Goal: Task Accomplishment & Management: Use online tool/utility

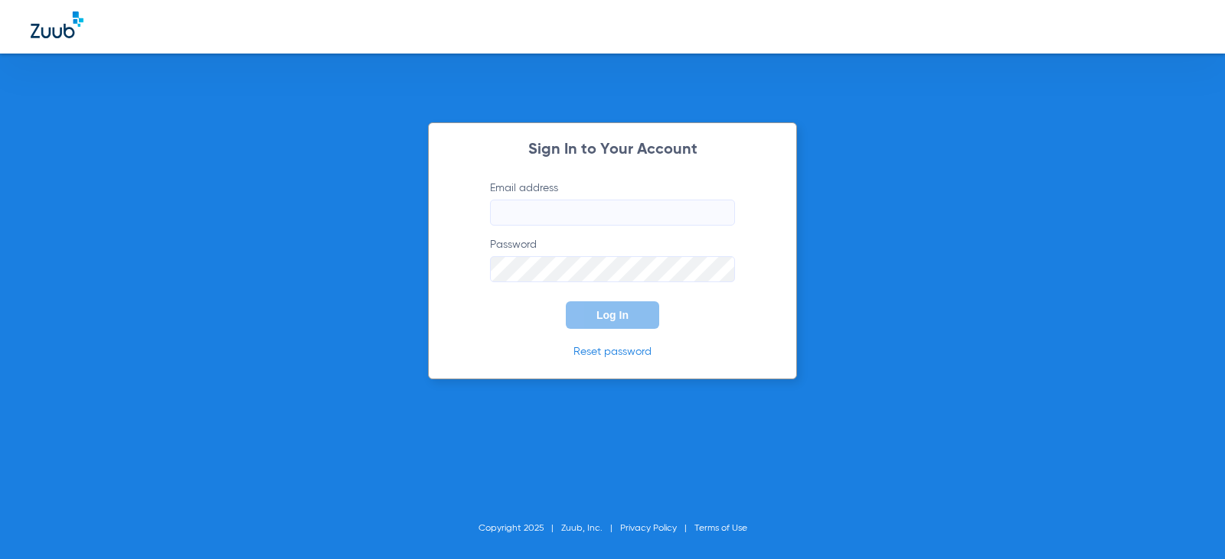
click at [591, 204] on input "Email address" at bounding box center [612, 213] width 245 height 26
type input "[EMAIL_ADDRESS][DOMAIN_NAME]"
click at [631, 304] on button "Log In" at bounding box center [612, 316] width 93 height 28
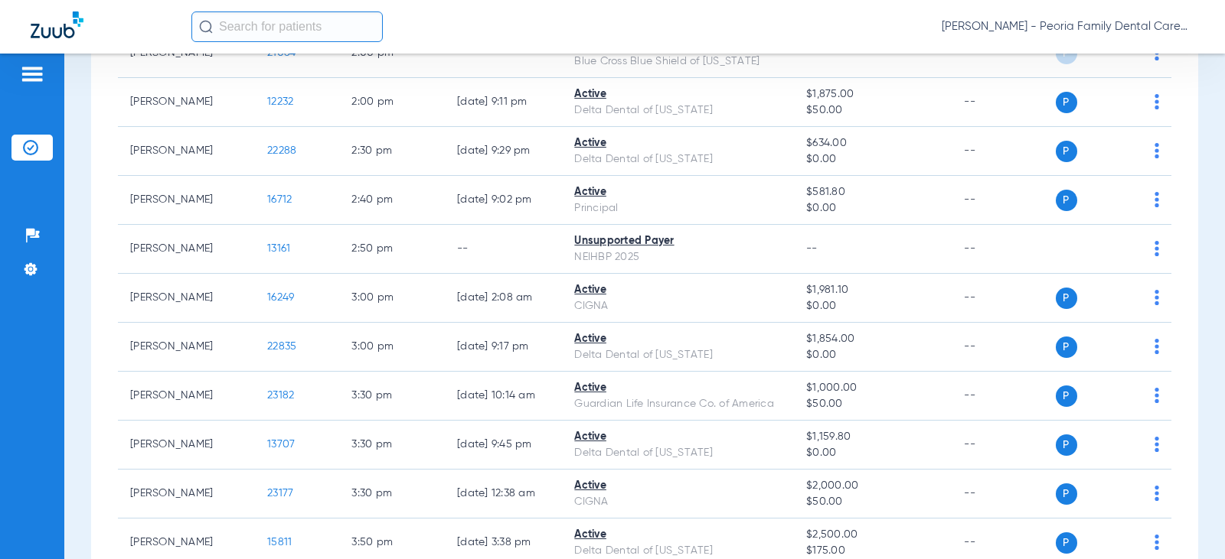
scroll to position [2086, 0]
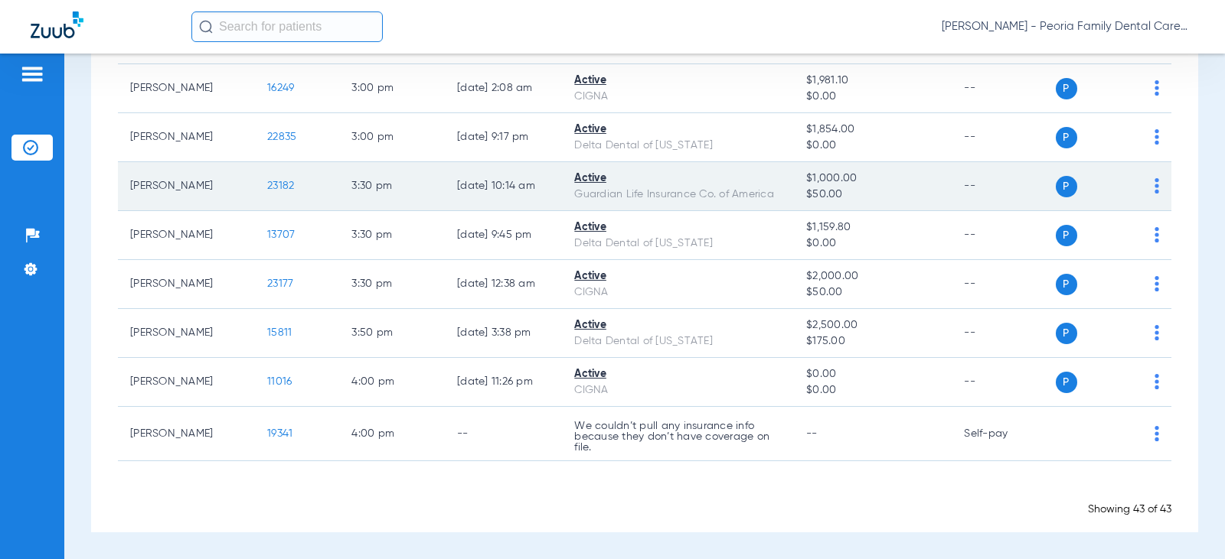
click at [267, 183] on span "23182" at bounding box center [280, 186] width 27 height 11
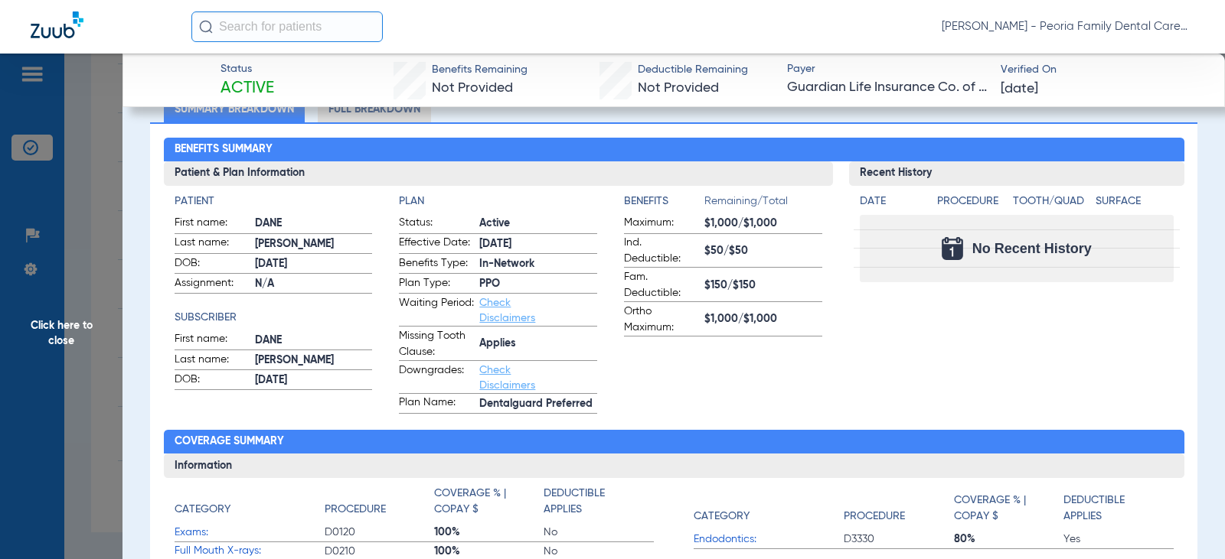
scroll to position [0, 0]
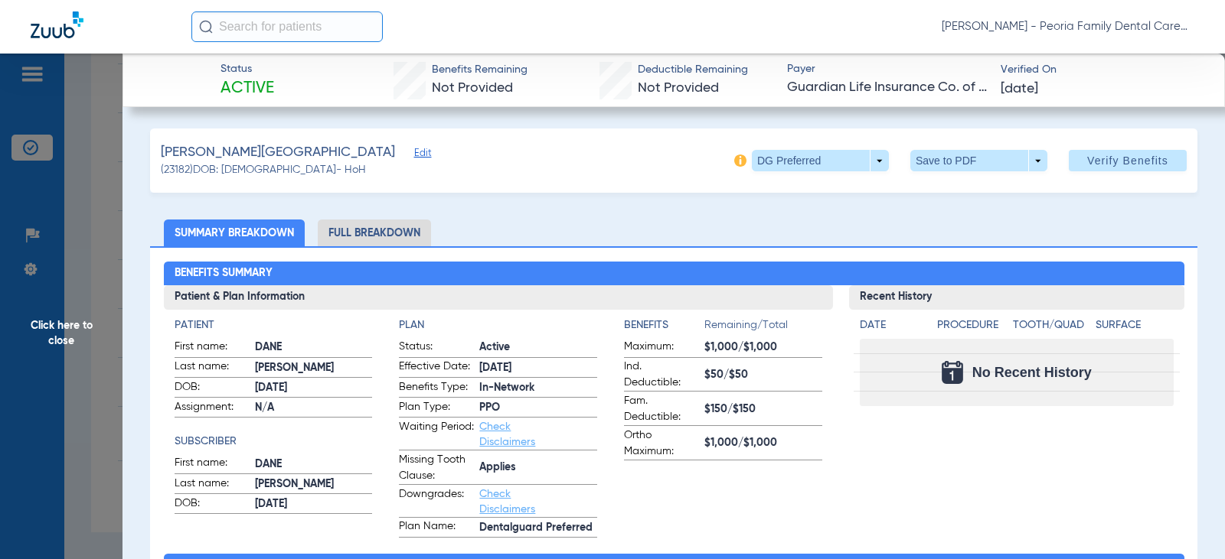
click at [73, 327] on span "Click here to close" at bounding box center [61, 333] width 122 height 559
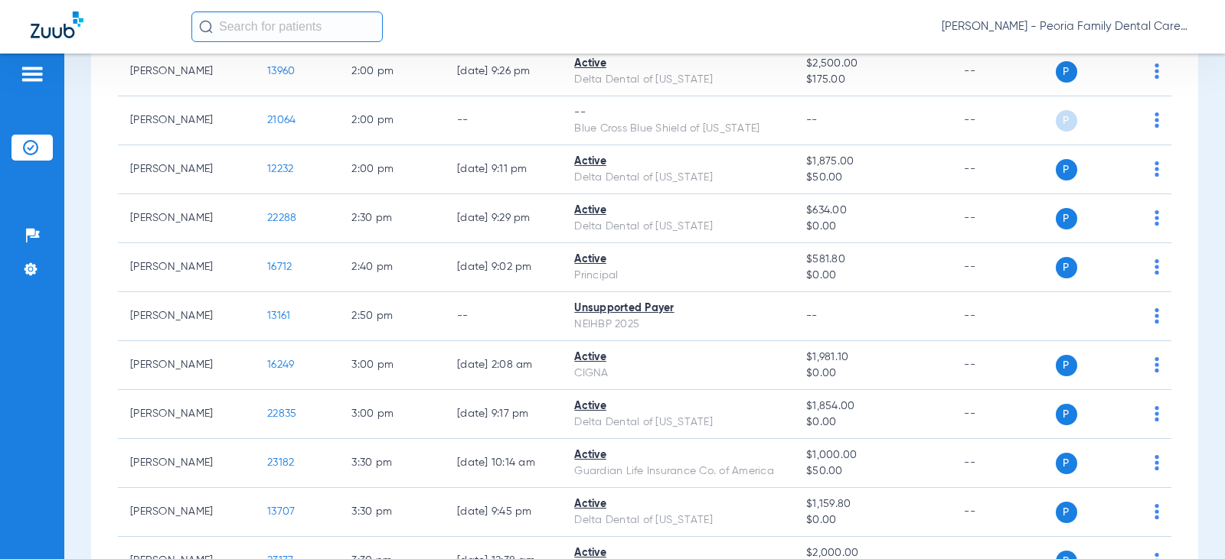
scroll to position [1704, 0]
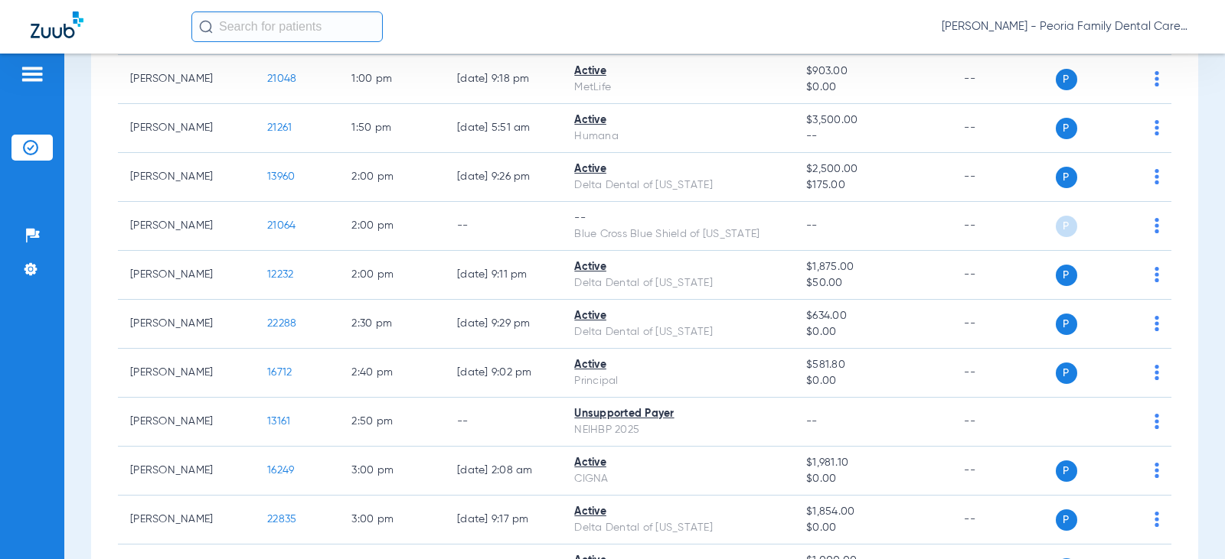
click at [1135, 31] on span "[PERSON_NAME] - Peoria Family Dental Care" at bounding box center [1067, 26] width 253 height 15
click at [1140, 64] on button "Log out" at bounding box center [1149, 54] width 84 height 31
